Goal: Task Accomplishment & Management: Manage account settings

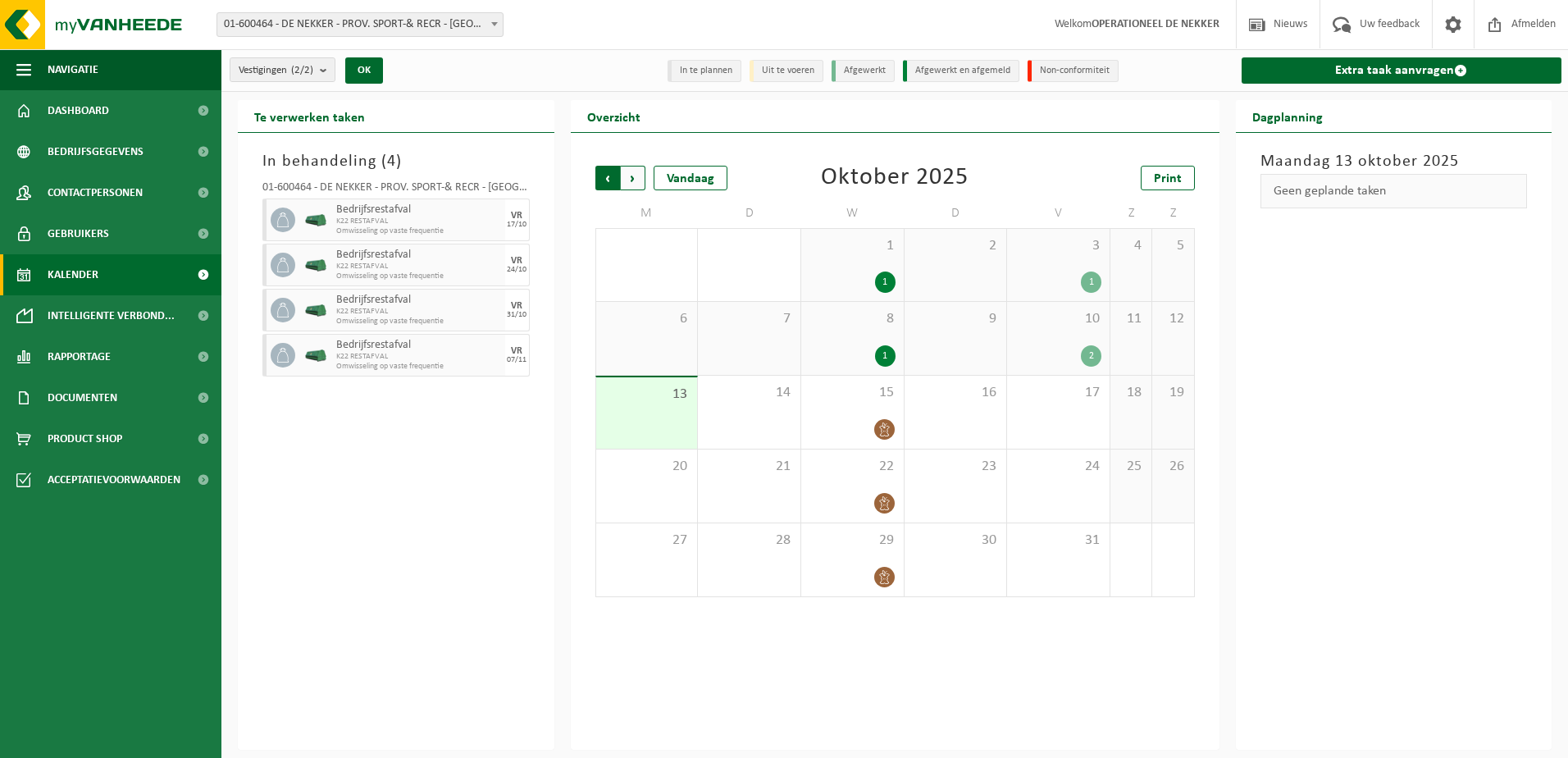
click at [642, 182] on span "Volgende" at bounding box center [633, 177] width 25 height 25
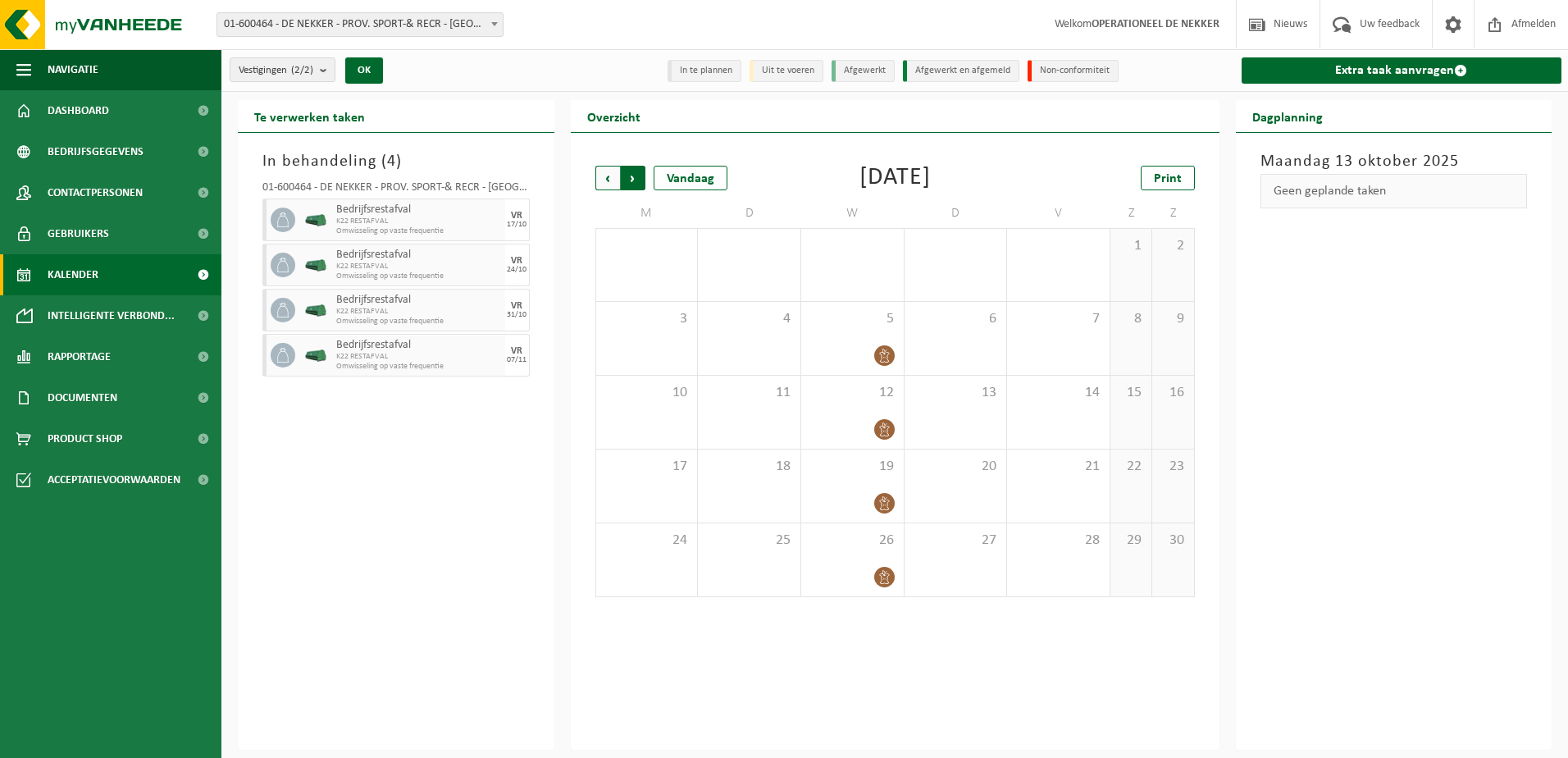
click at [614, 177] on span "Vorige" at bounding box center [607, 177] width 25 height 25
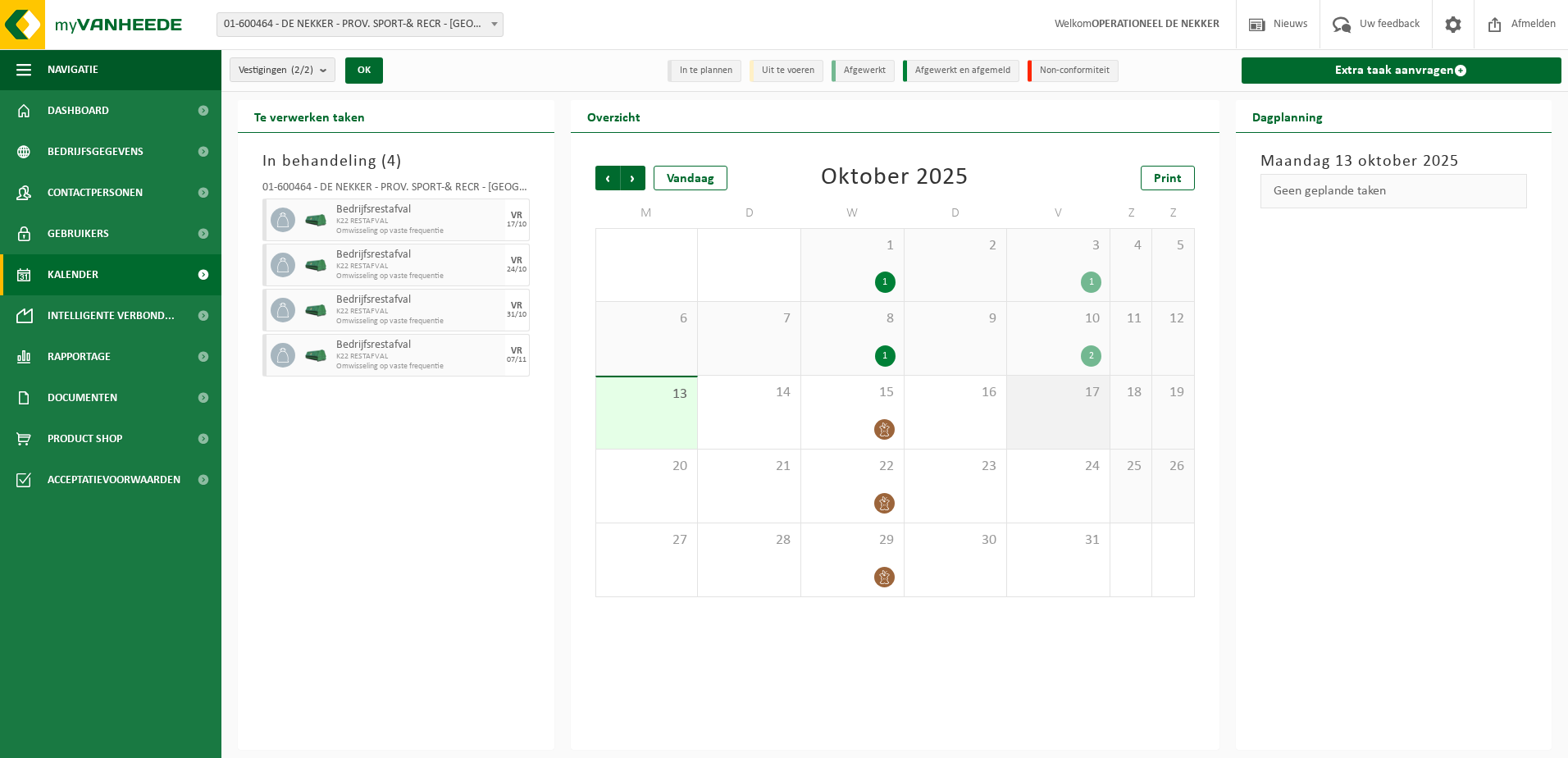
click at [1082, 399] on span "17" at bounding box center [1058, 393] width 86 height 18
click at [1046, 496] on div "24" at bounding box center [1058, 485] width 103 height 73
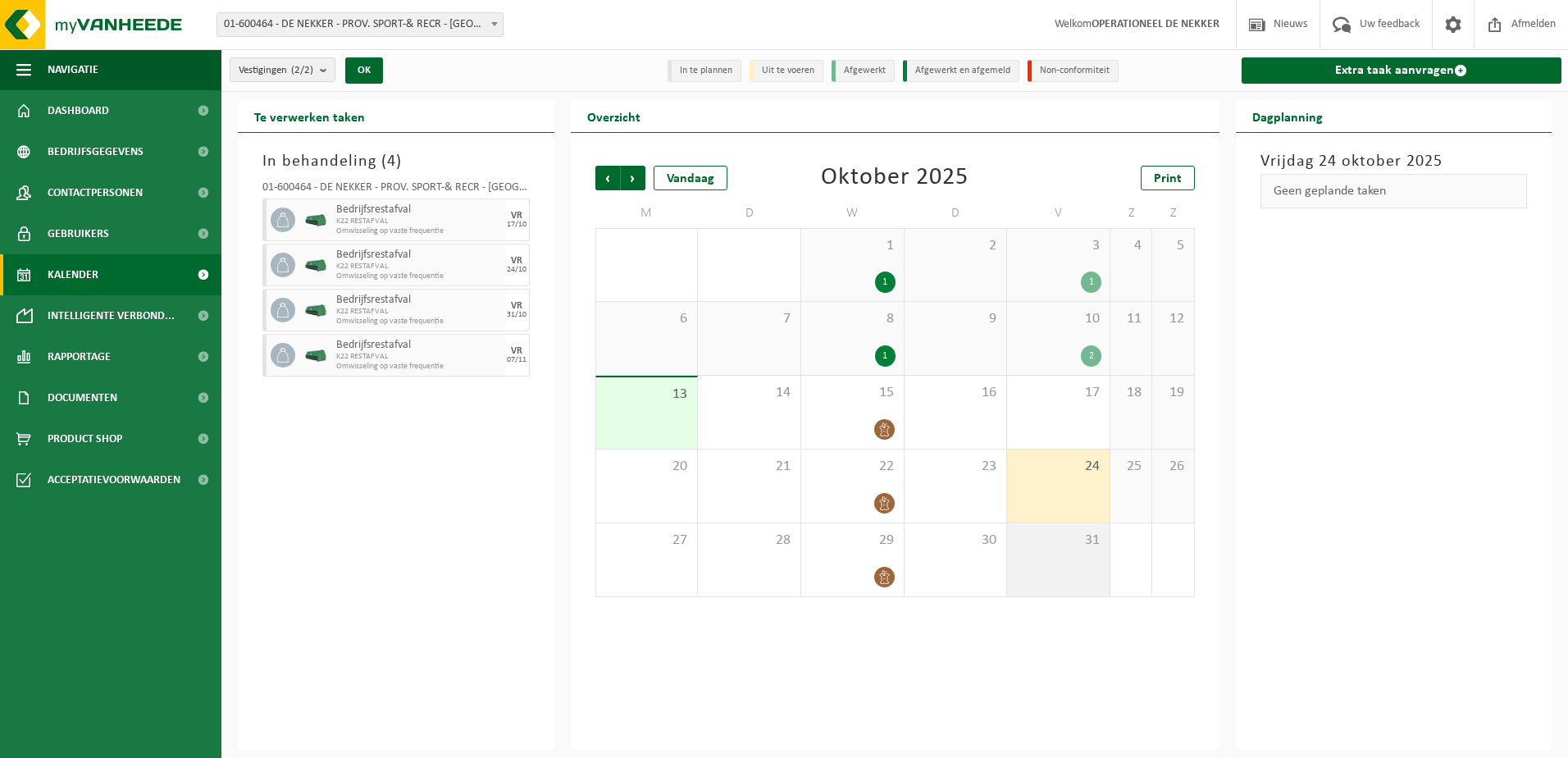
click at [1061, 577] on div "31" at bounding box center [1058, 559] width 103 height 73
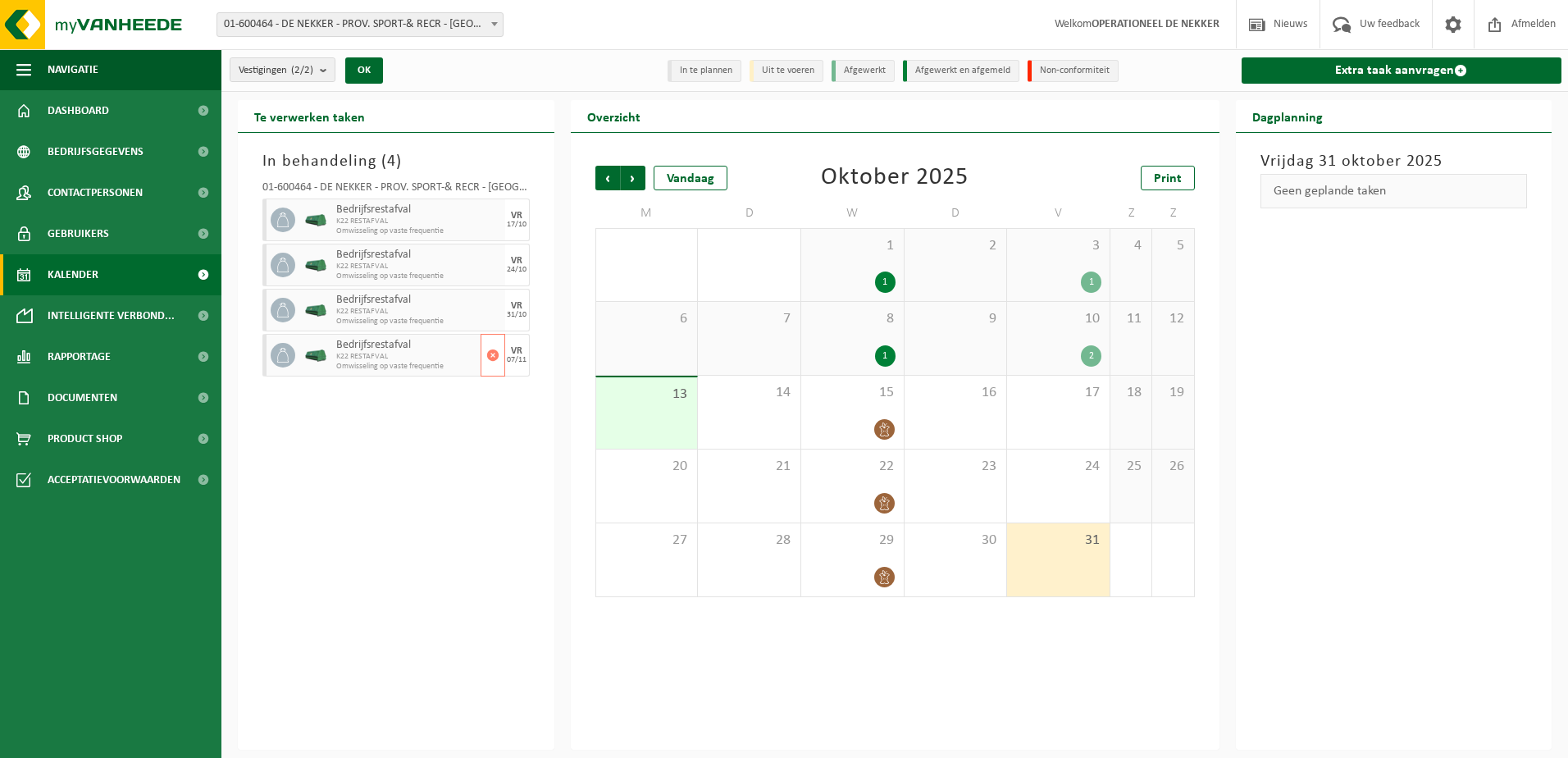
click at [453, 354] on span "K22 RESTAFVAL" at bounding box center [407, 357] width 141 height 10
click at [638, 178] on span "Volgende" at bounding box center [633, 177] width 25 height 25
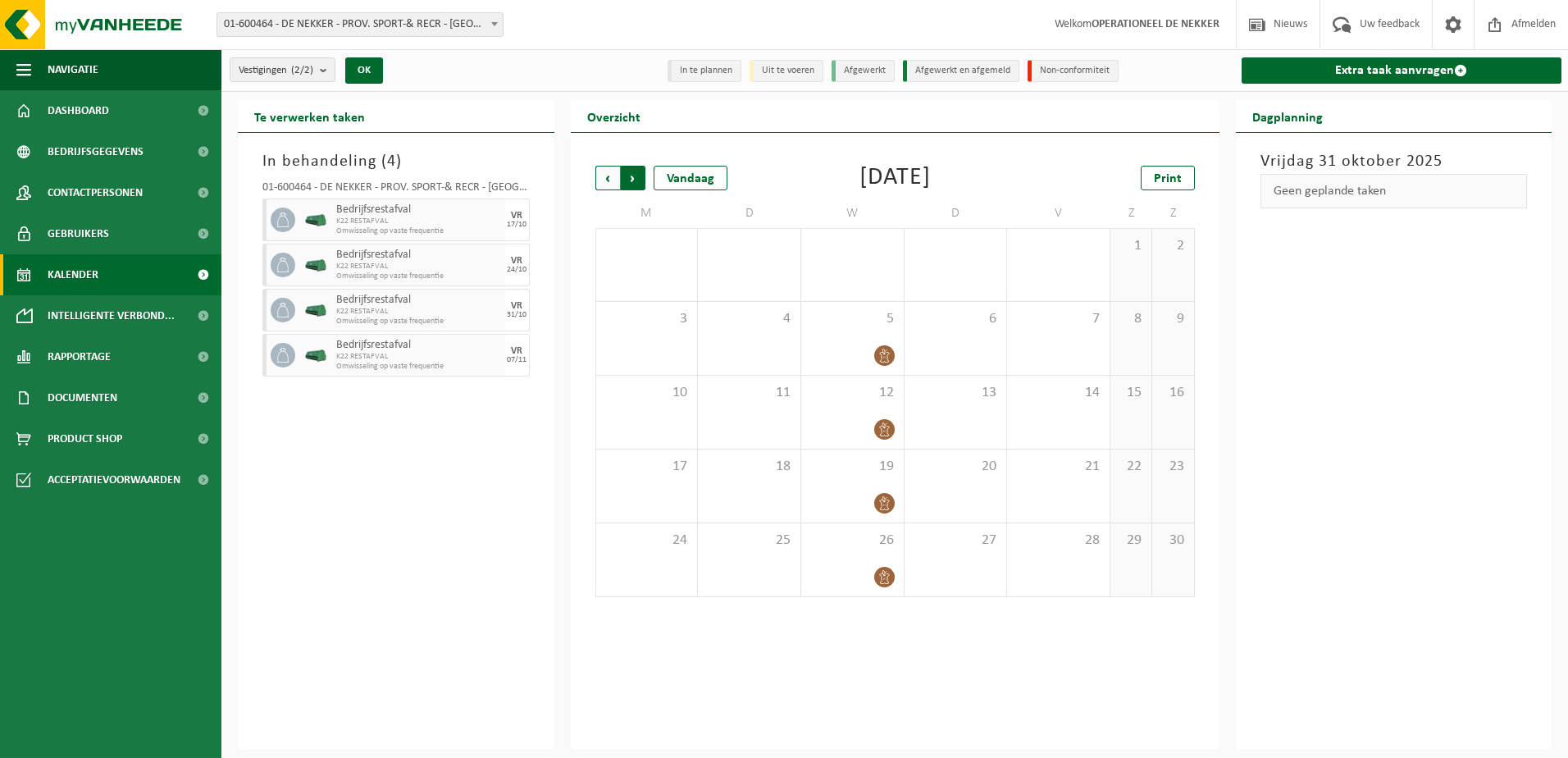
click at [599, 182] on span "Vorige" at bounding box center [607, 177] width 25 height 25
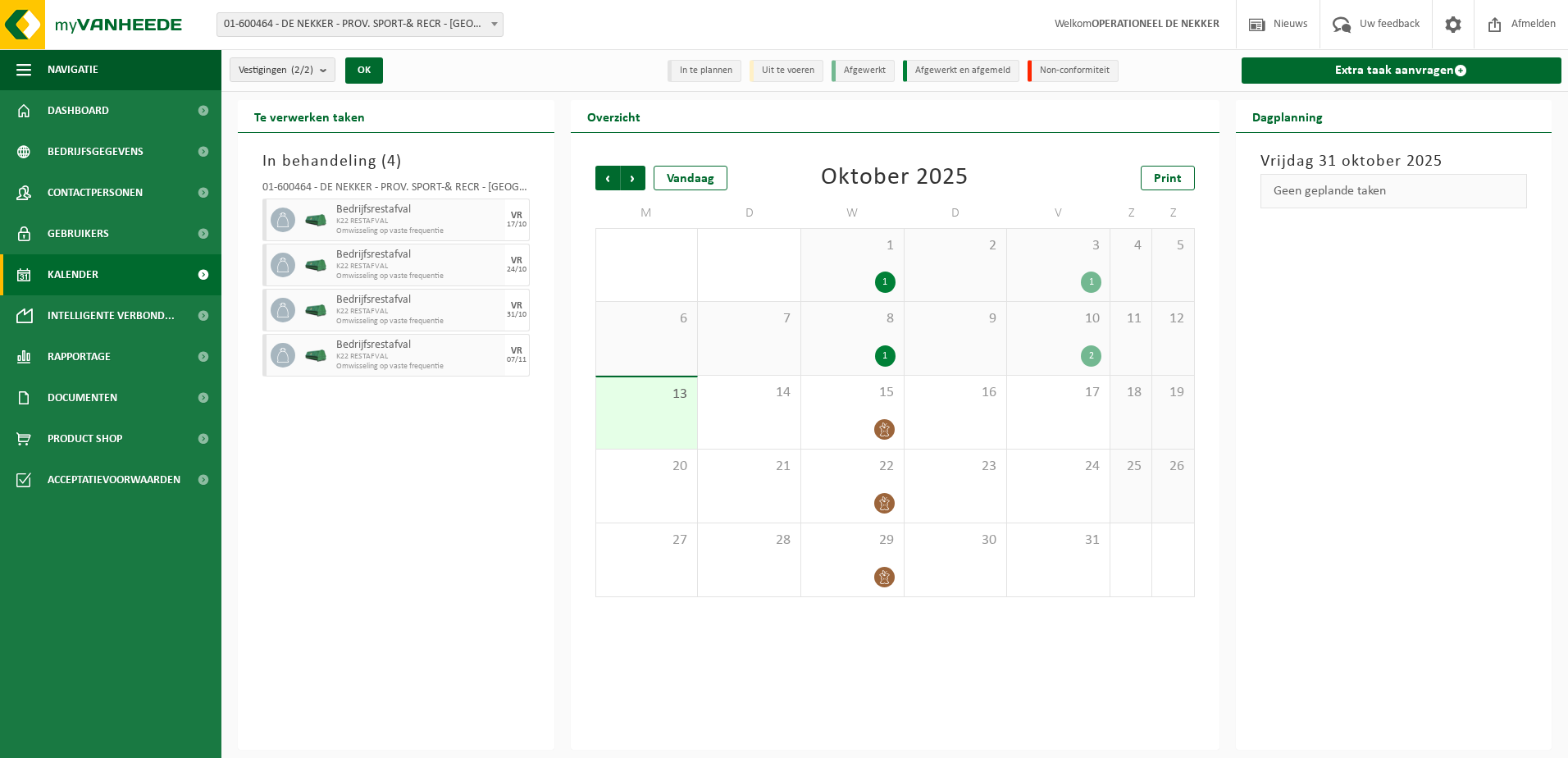
click at [852, 336] on div "8 1" at bounding box center [852, 337] width 103 height 73
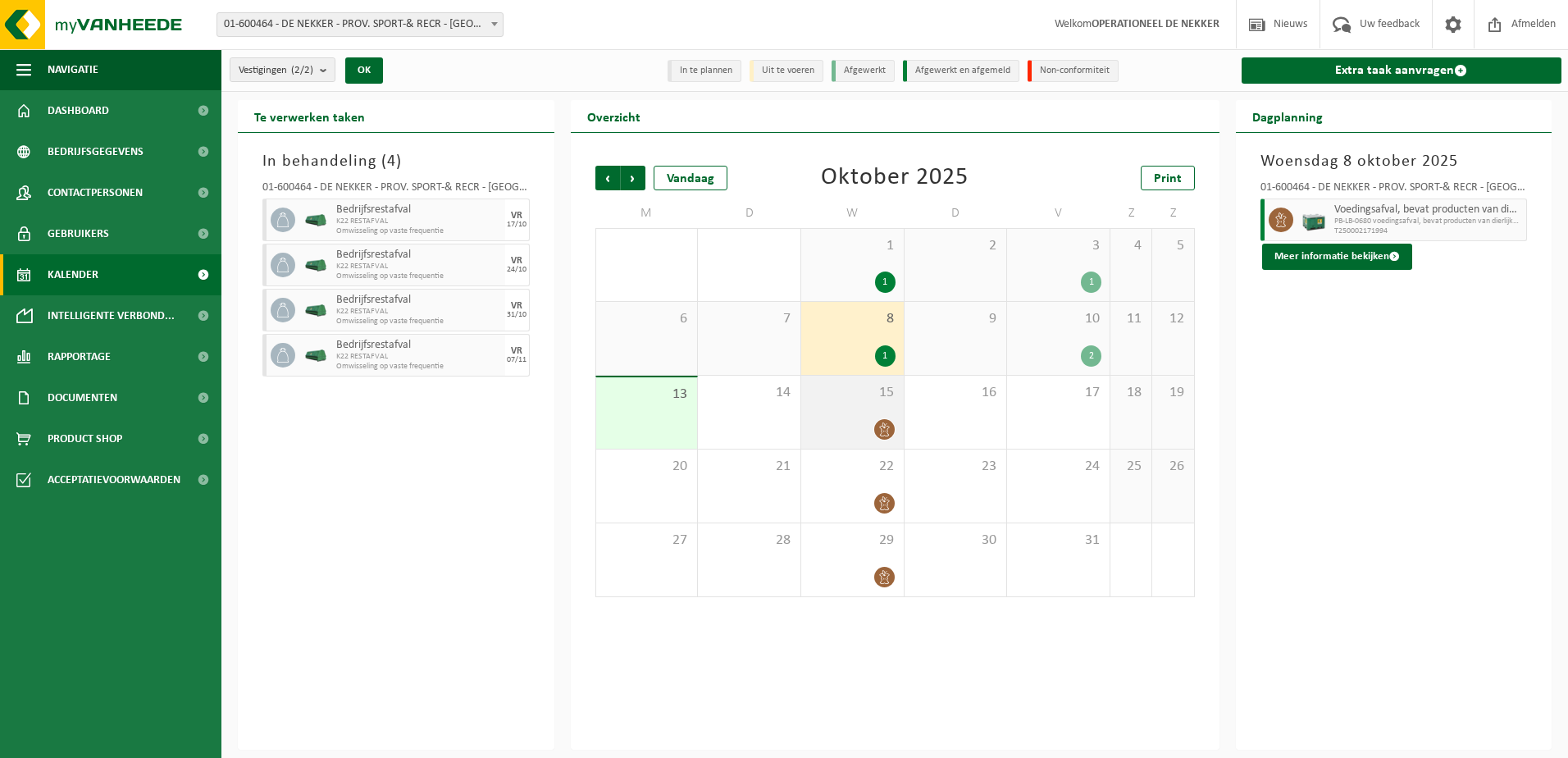
click at [864, 415] on div "15" at bounding box center [852, 411] width 103 height 73
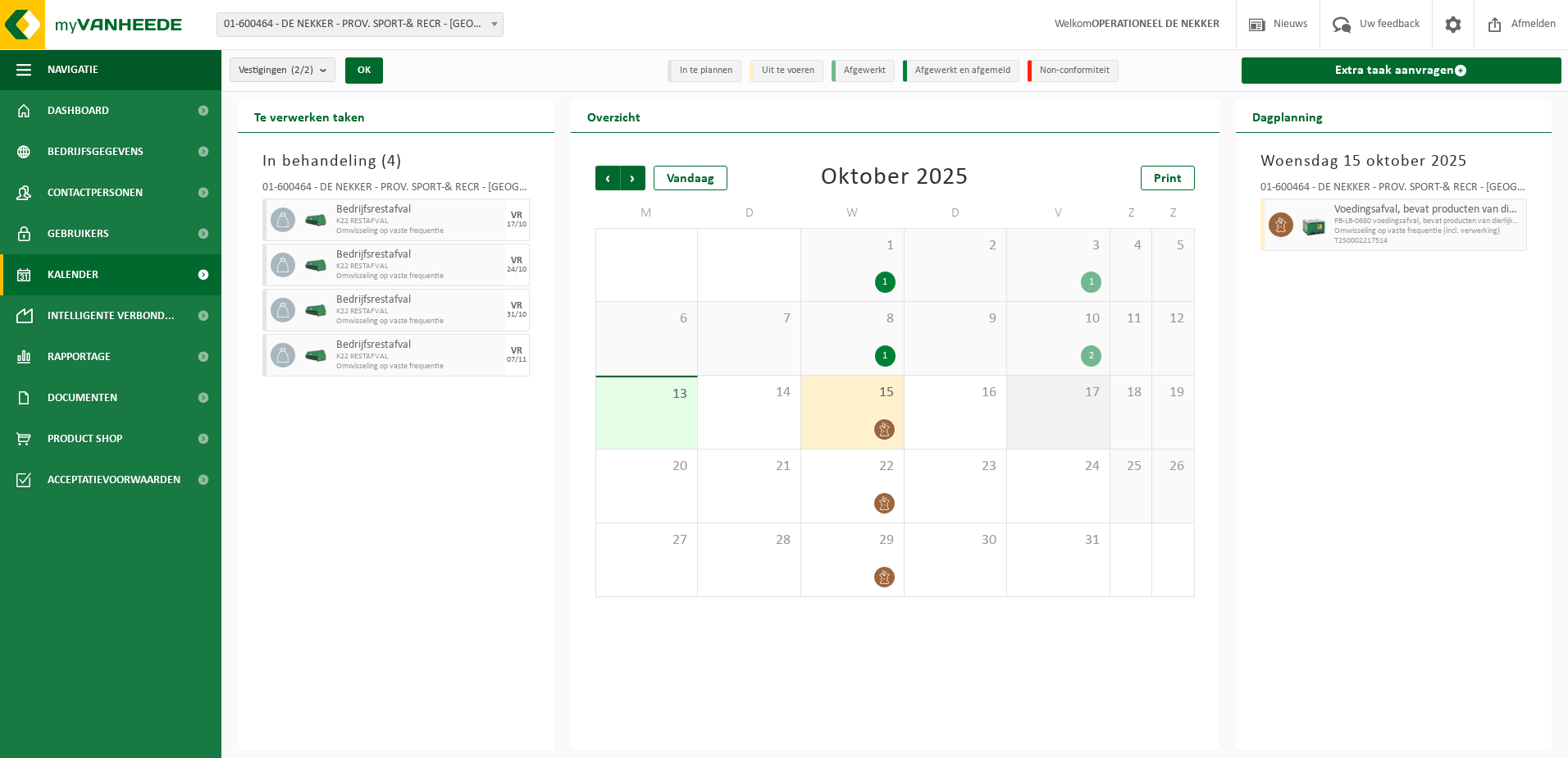
click at [1056, 423] on div "17" at bounding box center [1058, 411] width 103 height 73
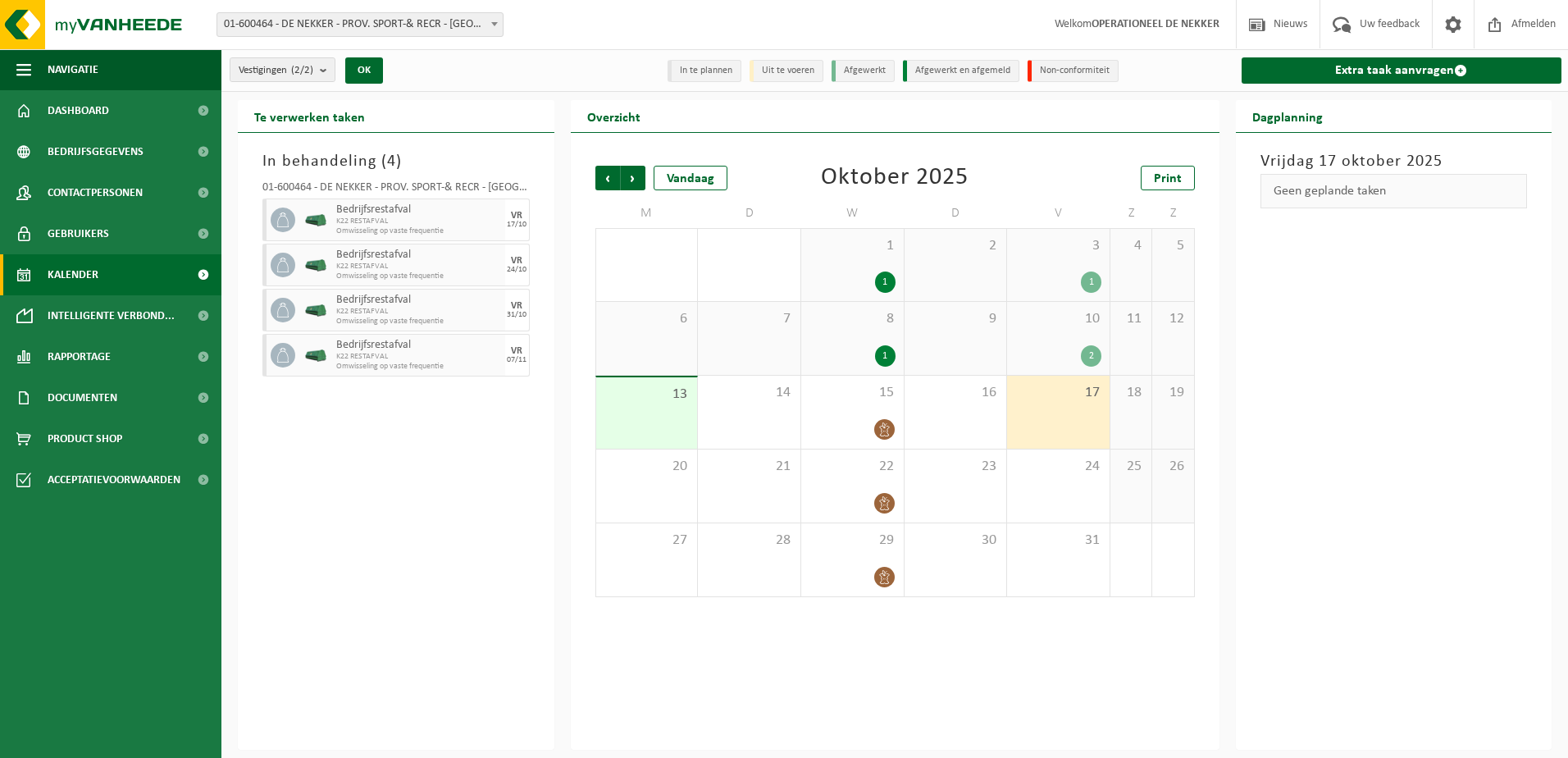
click at [400, 403] on div "In behandeling ( 4 ) 01-600464 - DE NEKKER - PROV. SPORT-& RECR - MECHELEN Bedr…" at bounding box center [396, 441] width 316 height 617
click at [492, 263] on span "button" at bounding box center [493, 264] width 13 height 32
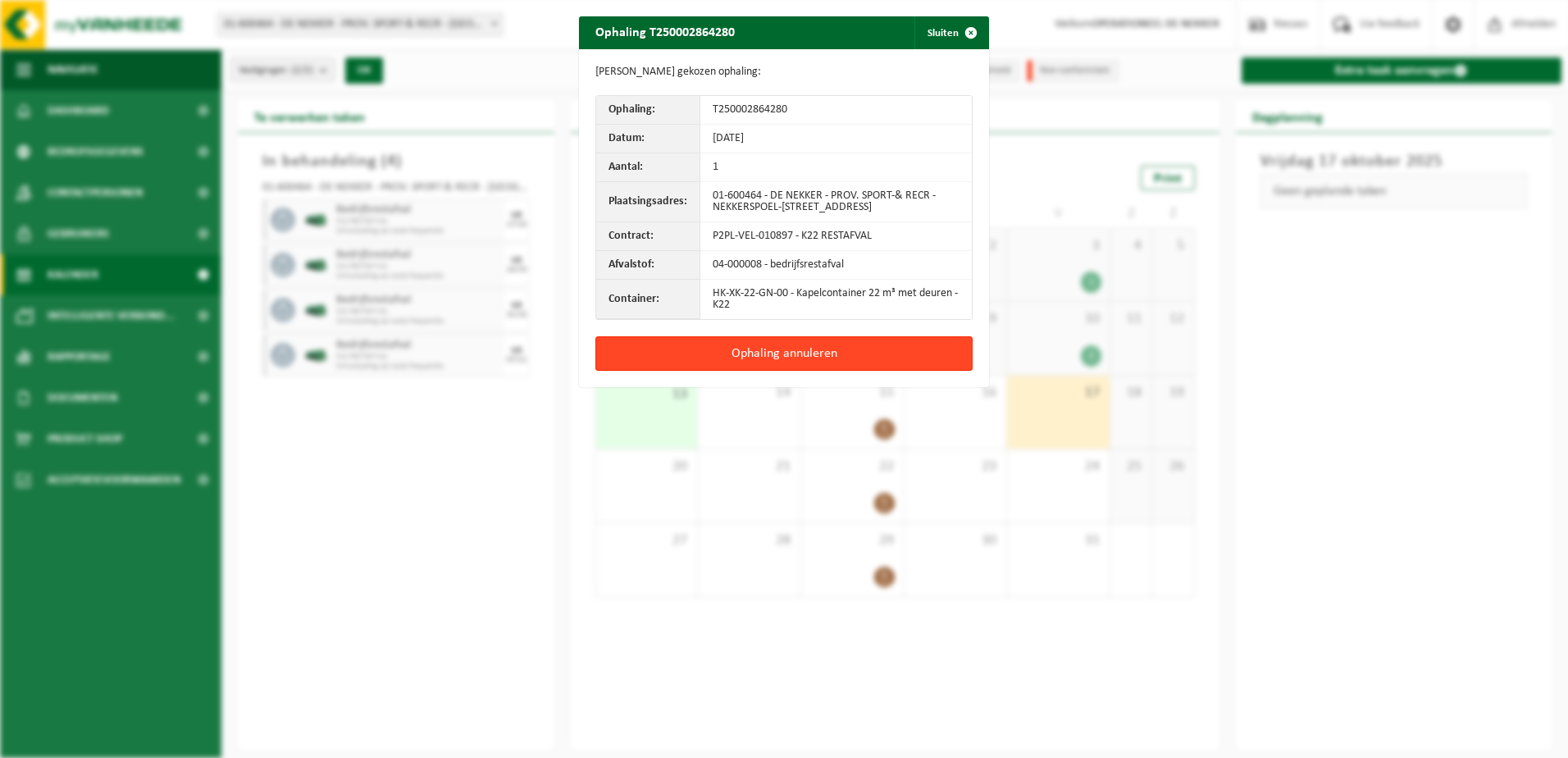
click at [762, 352] on button "Ophaling annuleren" at bounding box center [784, 353] width 377 height 34
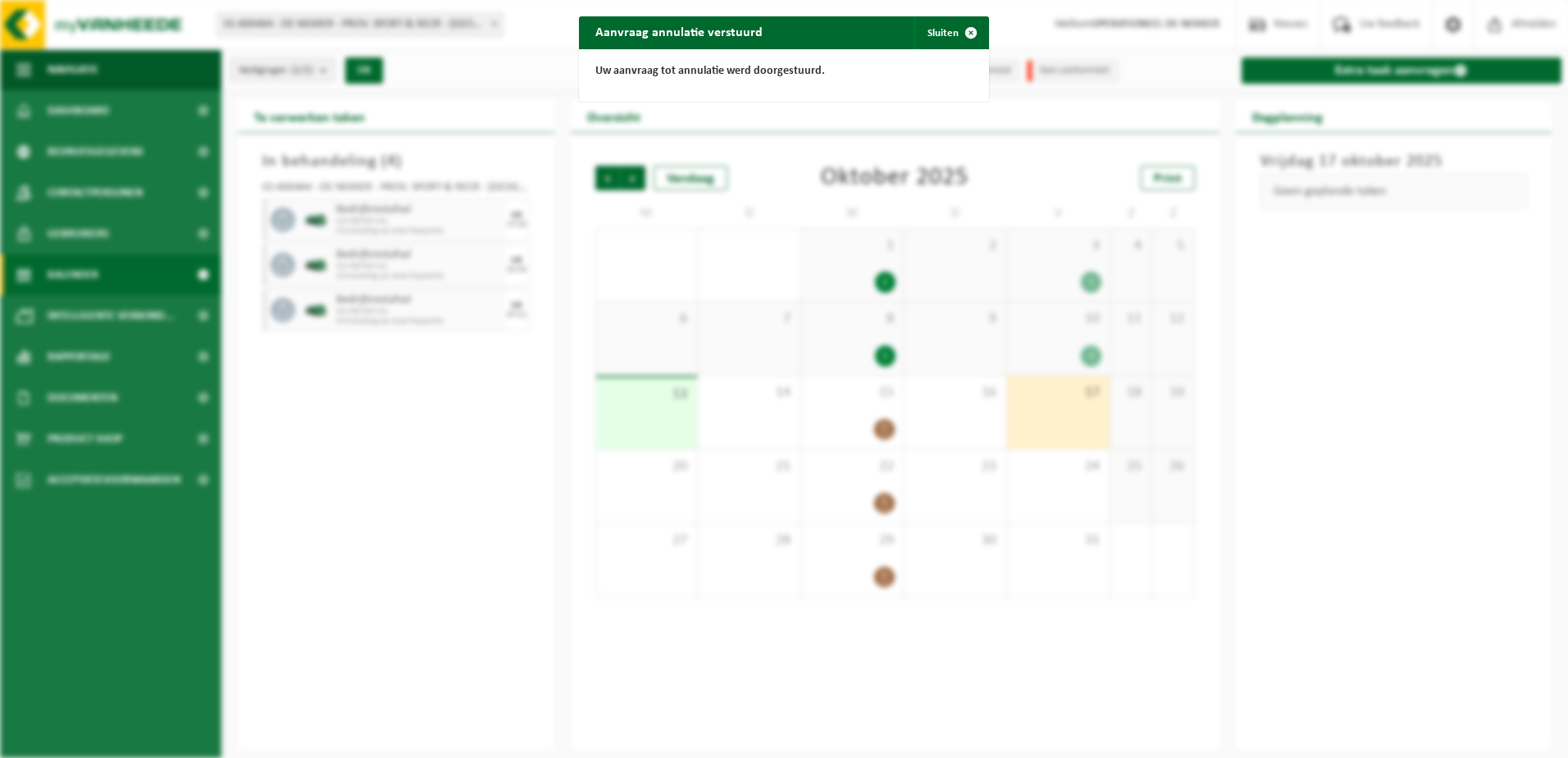
click at [442, 393] on div "Aanvraag annulatie verstuurd Sluiten Uw aanvraag tot annulatie werd doorgestuur…" at bounding box center [784, 379] width 1568 height 758
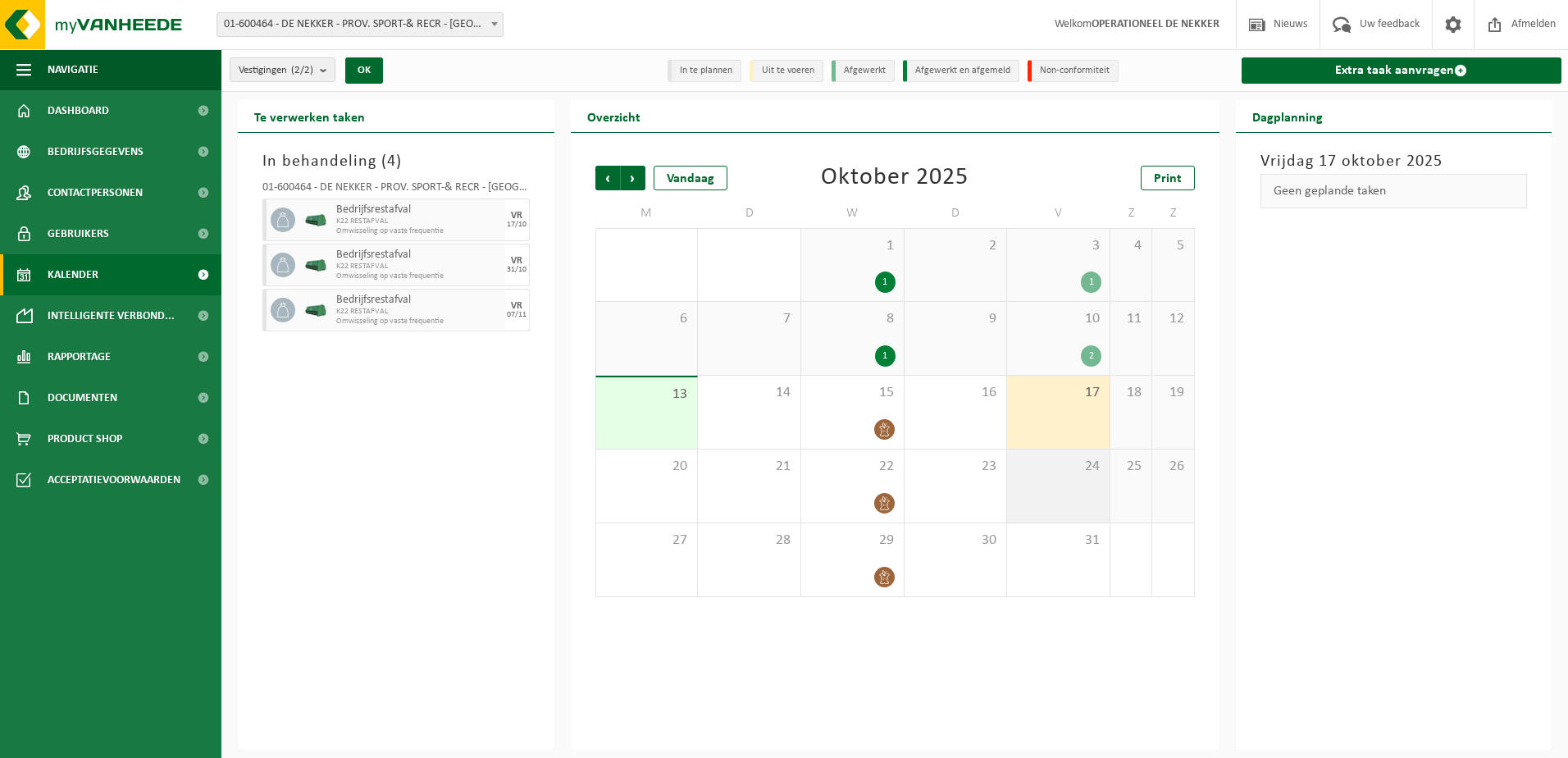
click at [1067, 463] on span "24" at bounding box center [1058, 467] width 86 height 18
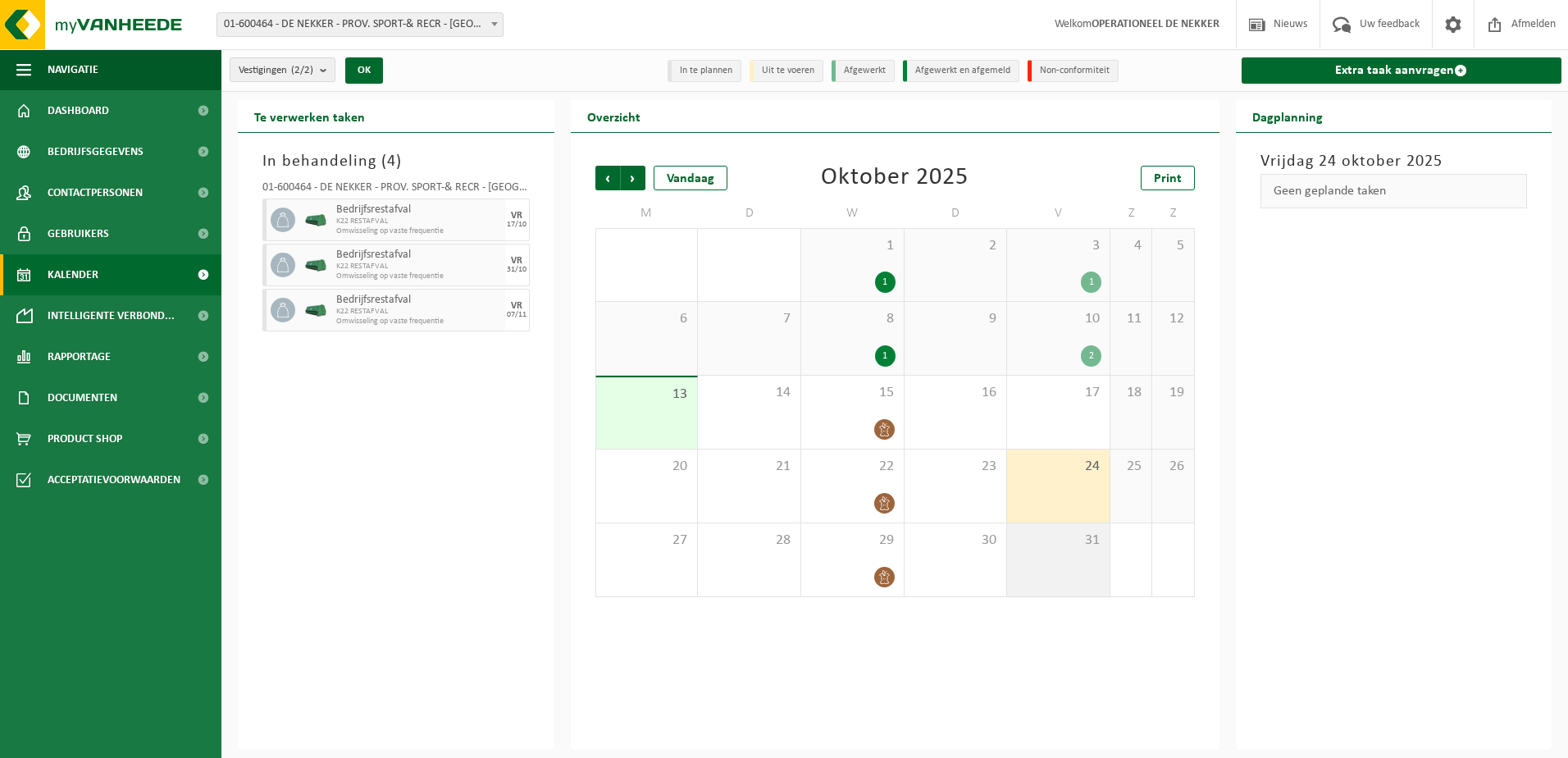
click at [1072, 567] on div "31" at bounding box center [1058, 559] width 103 height 73
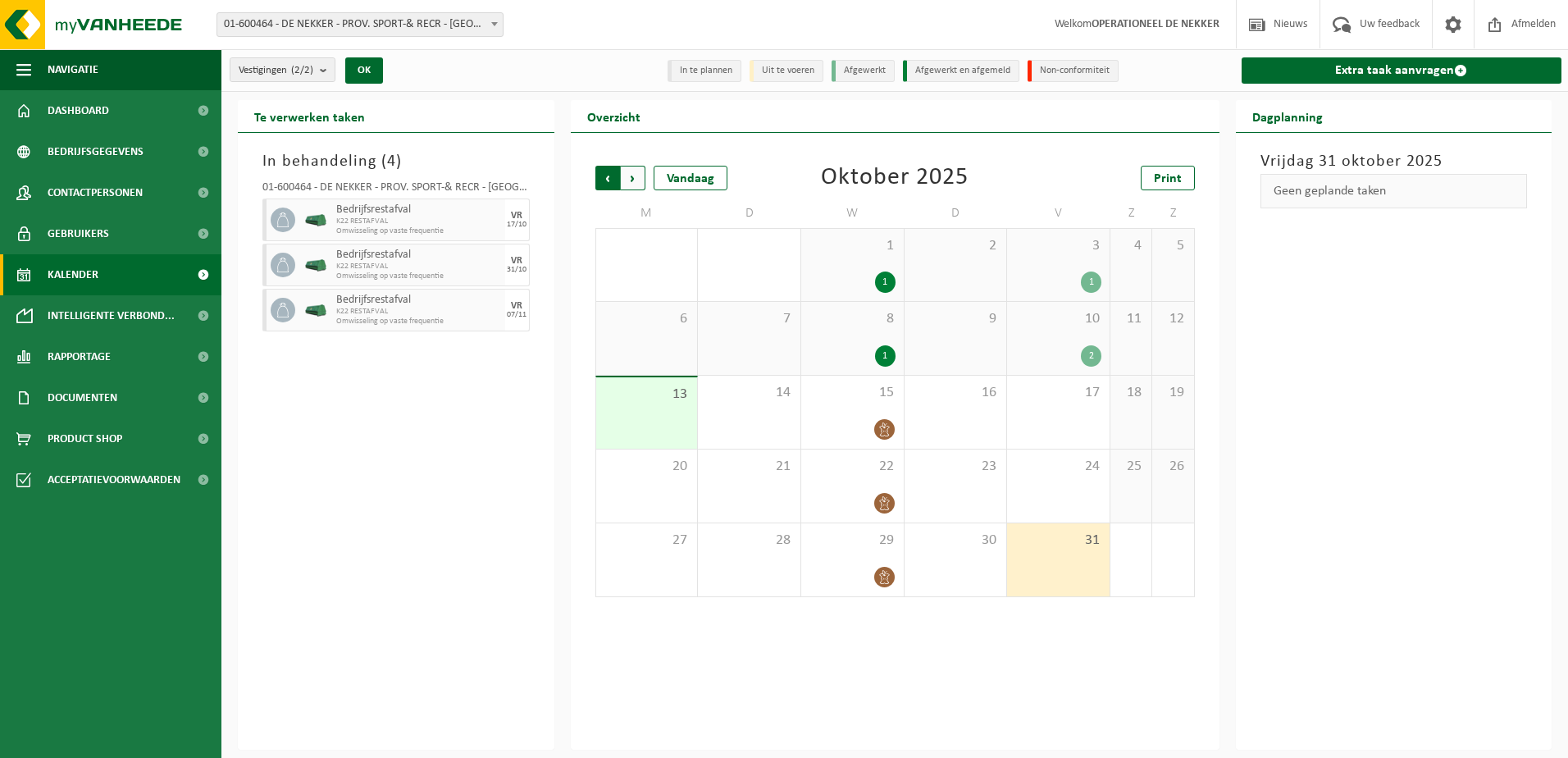
click at [643, 184] on span "Volgende" at bounding box center [633, 177] width 25 height 25
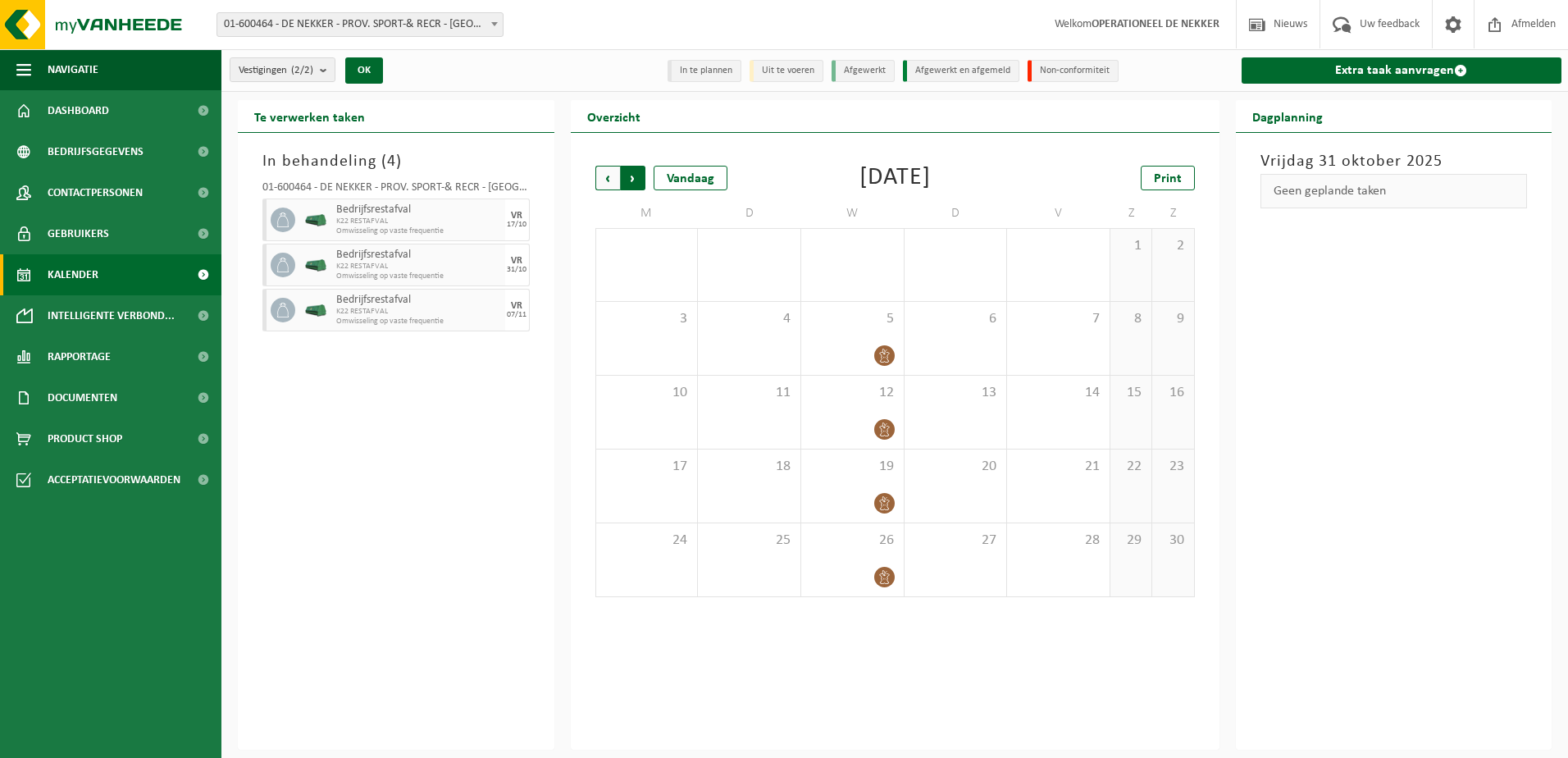
click at [603, 177] on span "Vorige" at bounding box center [607, 177] width 25 height 25
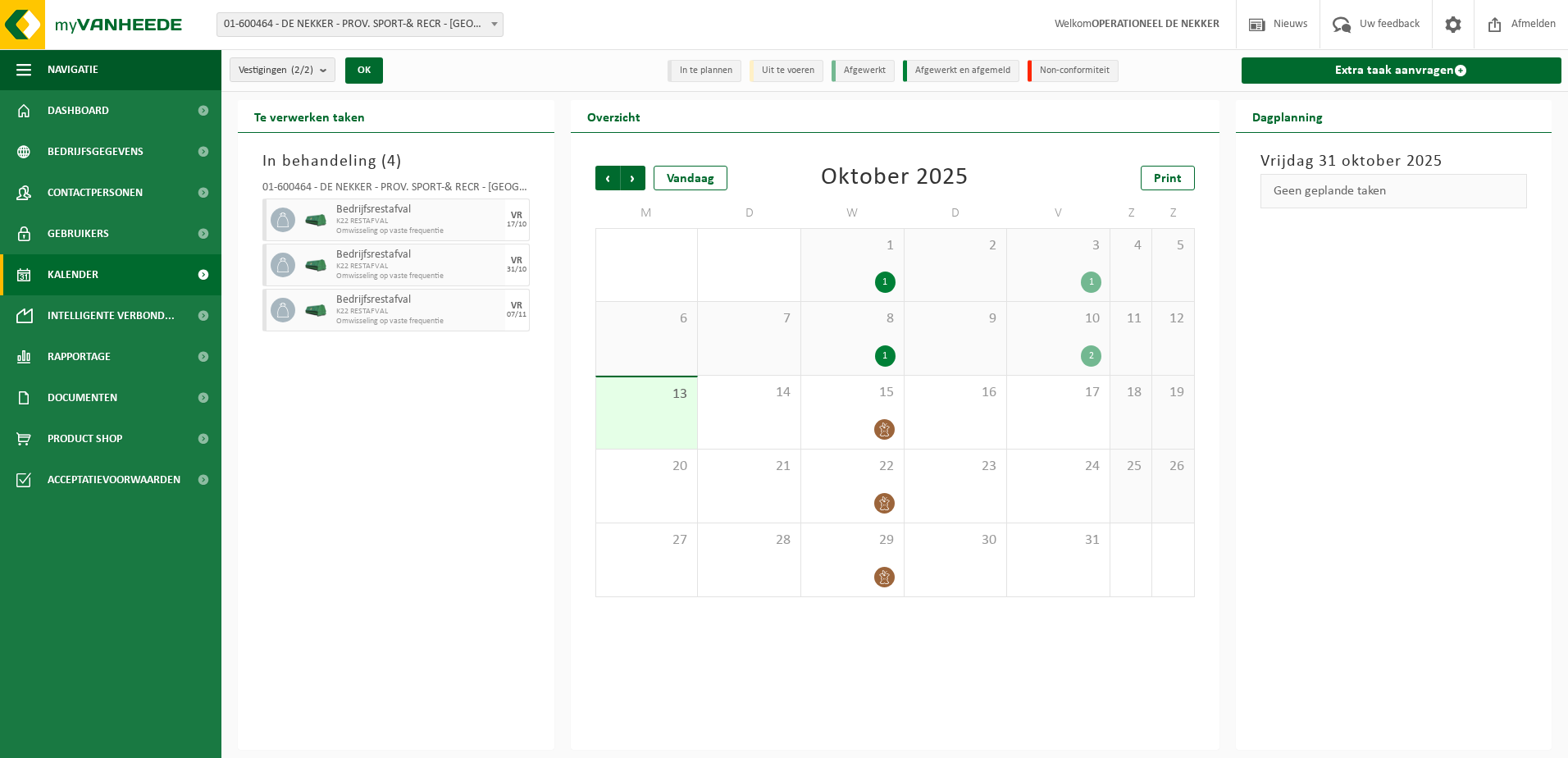
click at [1016, 665] on div "Vorige Volgende Vandaag [DATE] Print M D W D V Z Z 29 30 1 1 2 3 1 4 5 6 7 8 1 …" at bounding box center [895, 441] width 649 height 617
click at [637, 172] on span "Volgende" at bounding box center [633, 177] width 25 height 25
